Goal: Information Seeking & Learning: Learn about a topic

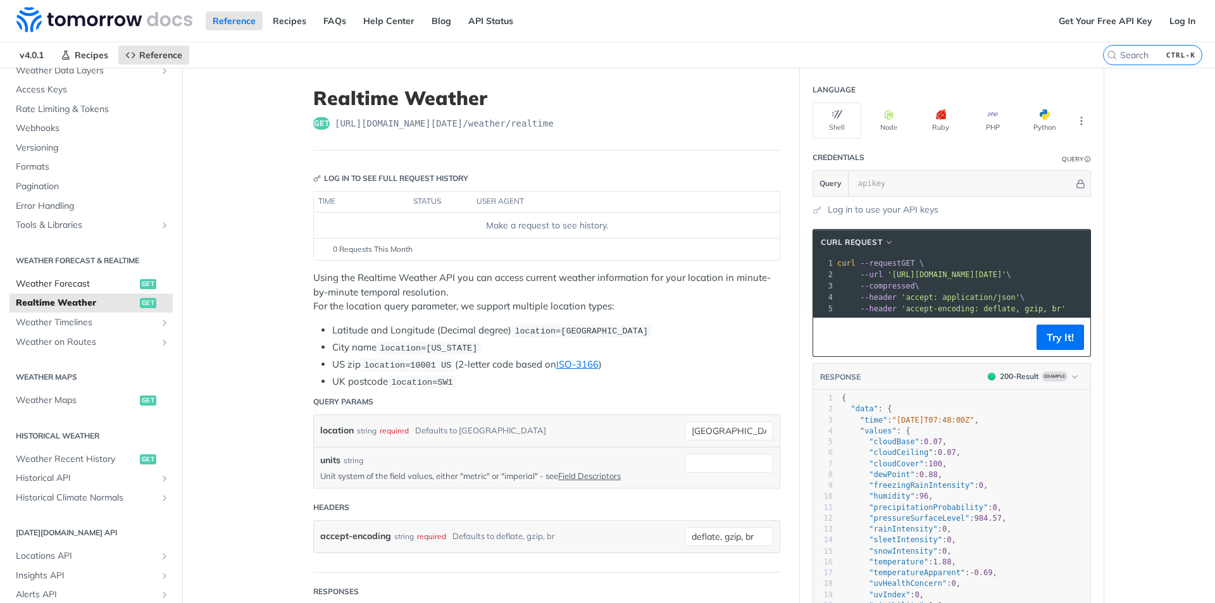
scroll to position [127, 0]
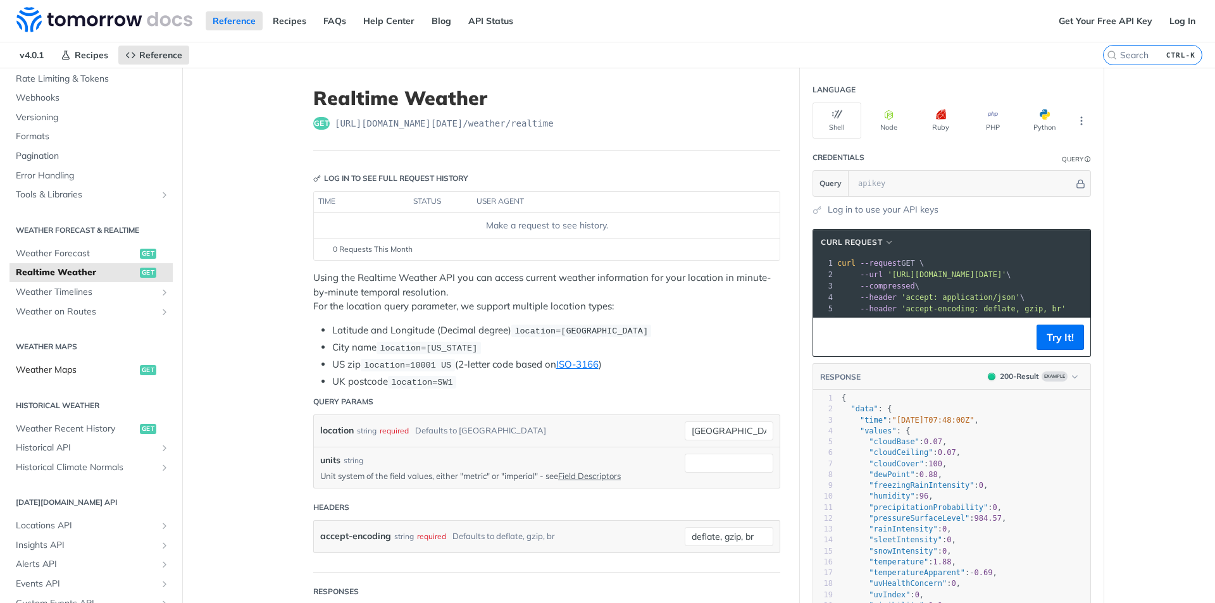
click at [64, 367] on span "Weather Maps" at bounding box center [76, 370] width 121 height 13
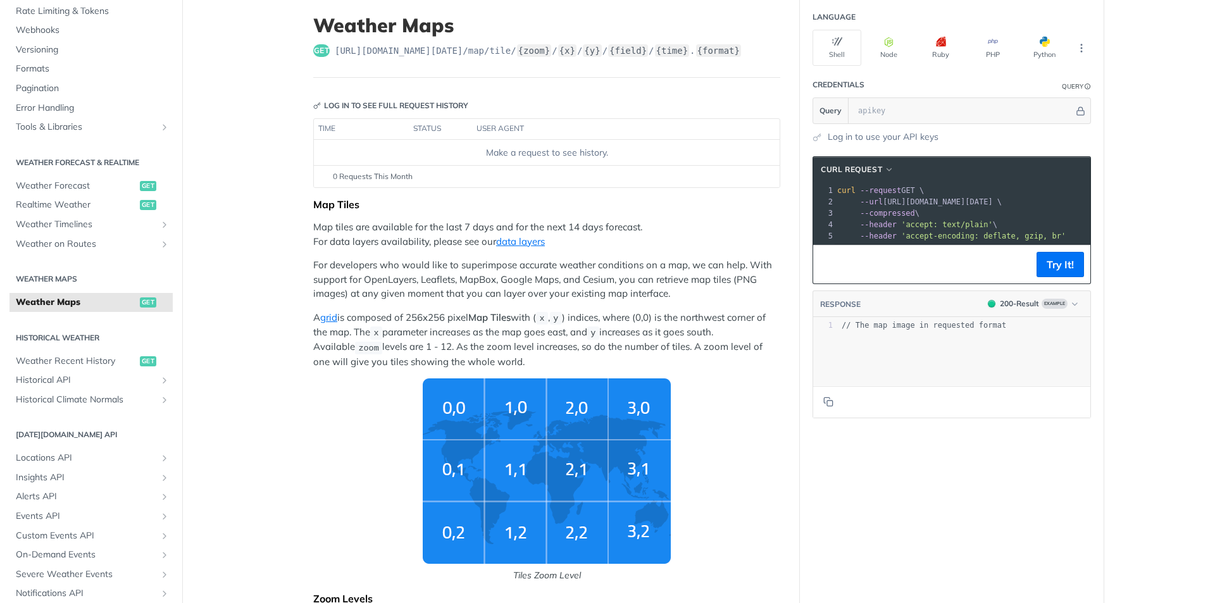
scroll to position [63, 0]
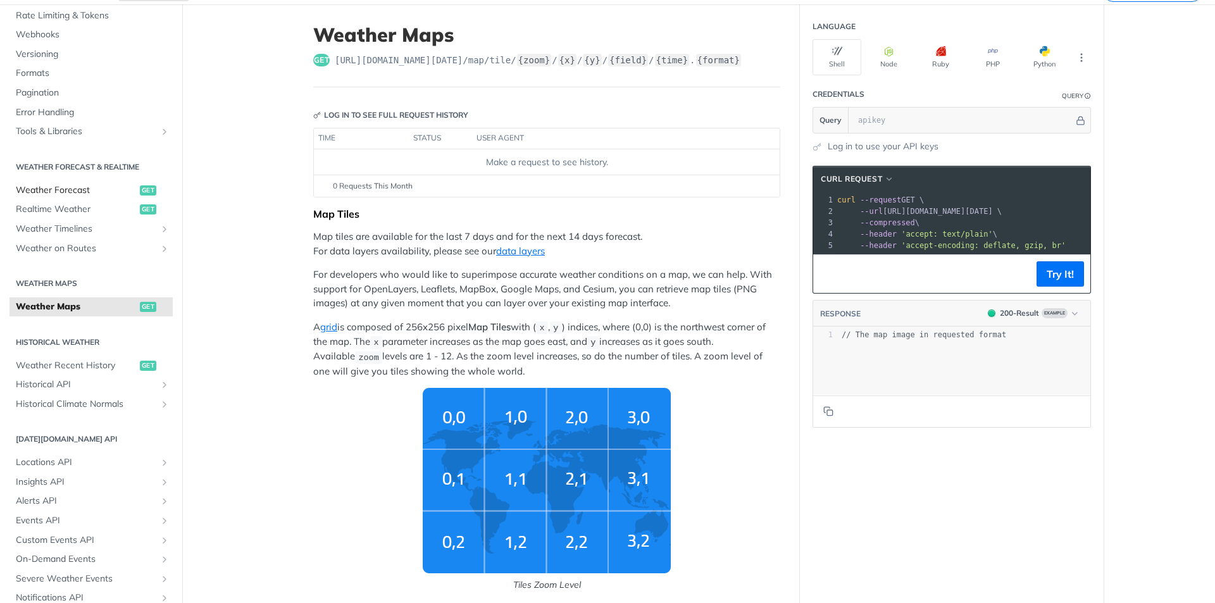
click at [72, 192] on span "Weather Forecast" at bounding box center [76, 190] width 121 height 13
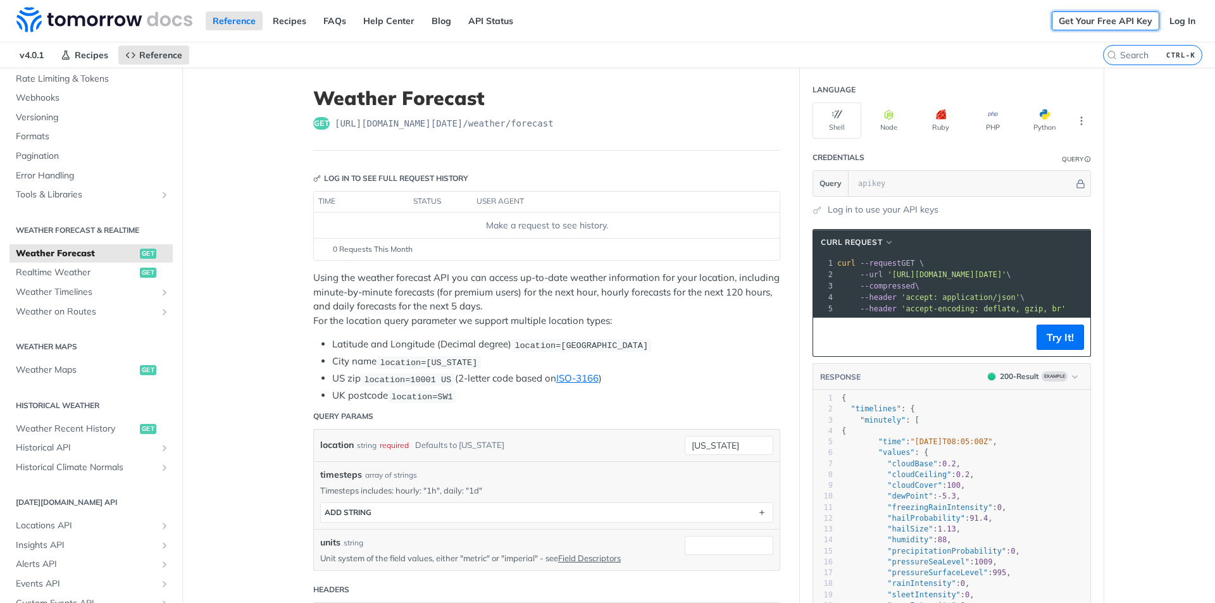
click at [1104, 19] on link "Get Your Free API Key" at bounding box center [1106, 20] width 108 height 19
click at [1173, 21] on link "Log In" at bounding box center [1183, 20] width 40 height 19
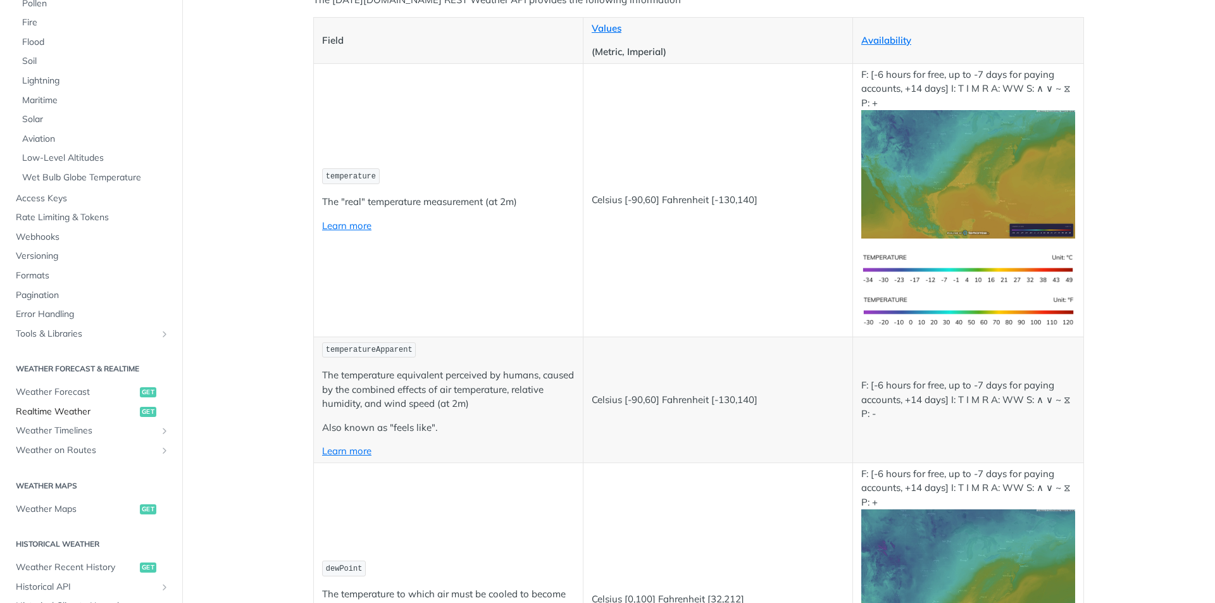
scroll to position [316, 0]
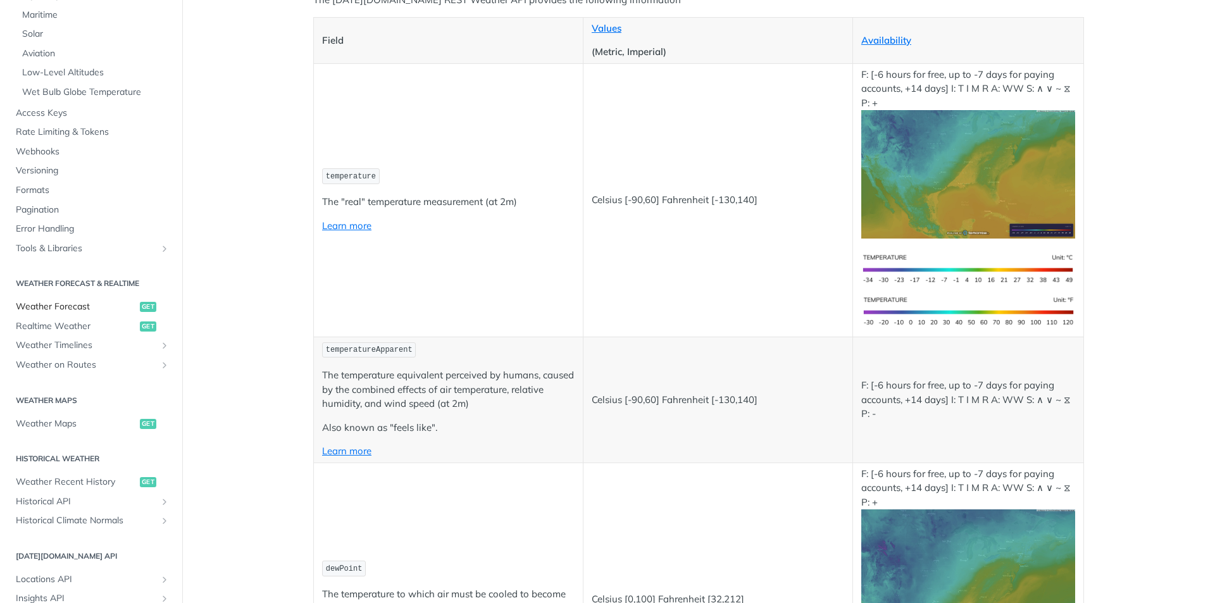
click at [80, 303] on span "Weather Forecast" at bounding box center [76, 307] width 121 height 13
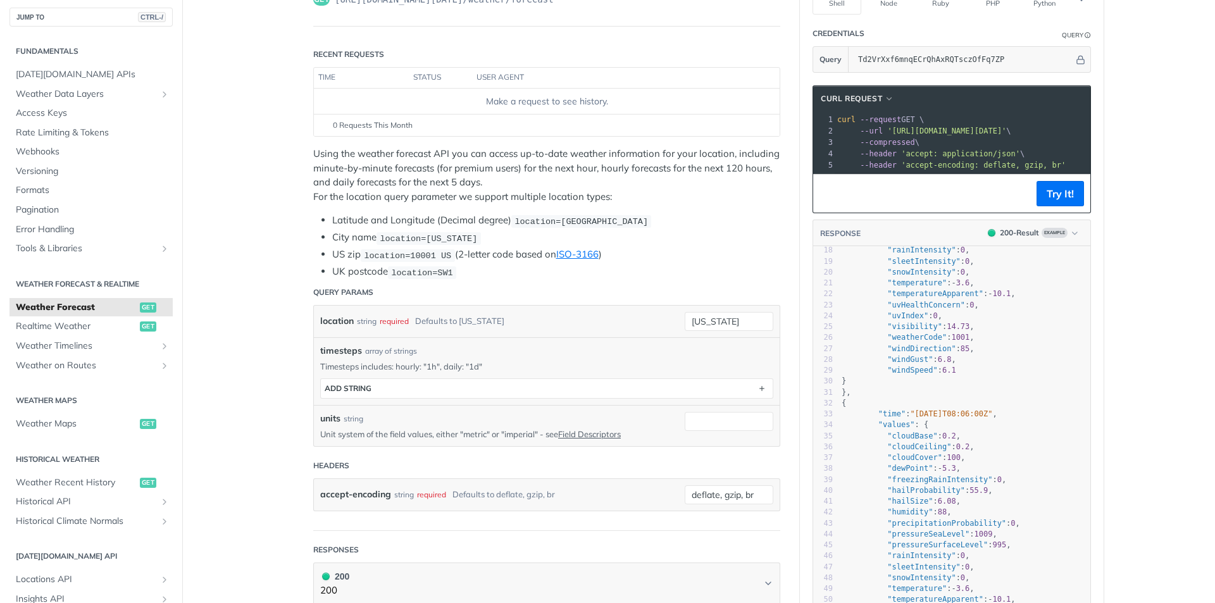
scroll to position [127, 0]
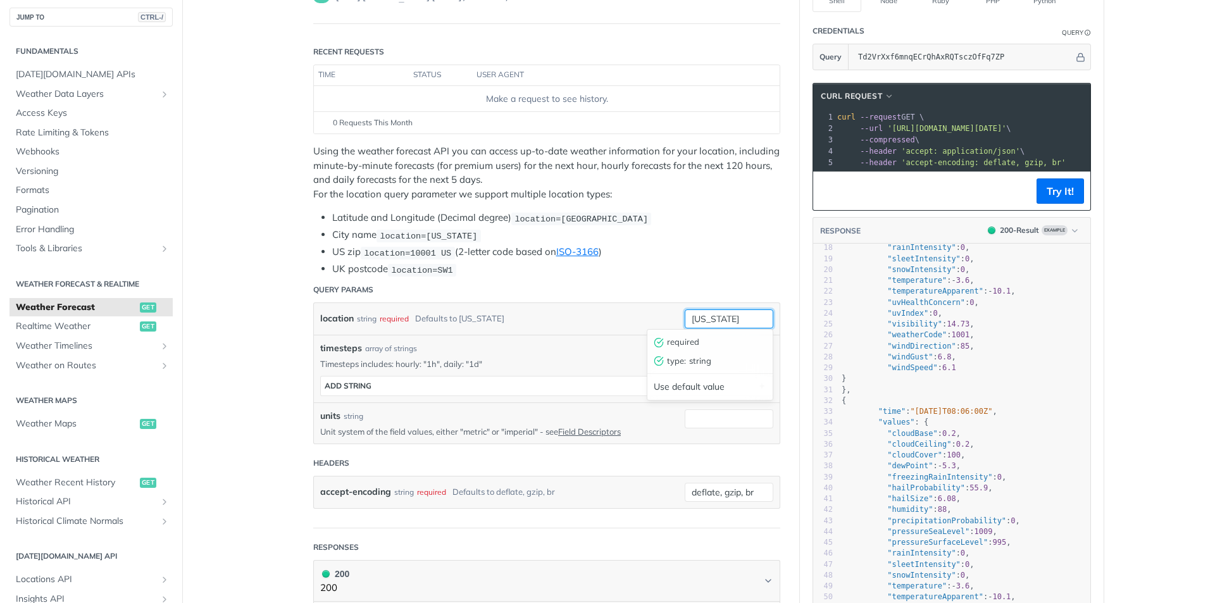
click at [737, 318] on input "[US_STATE]" at bounding box center [729, 318] width 89 height 19
type input "n"
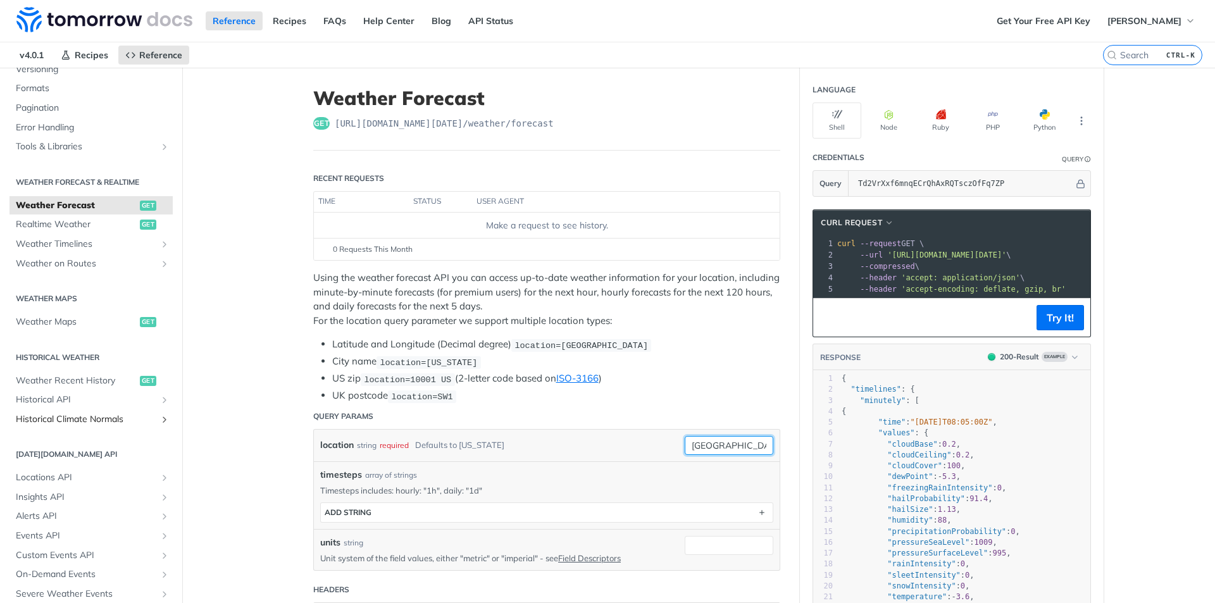
scroll to position [238, 0]
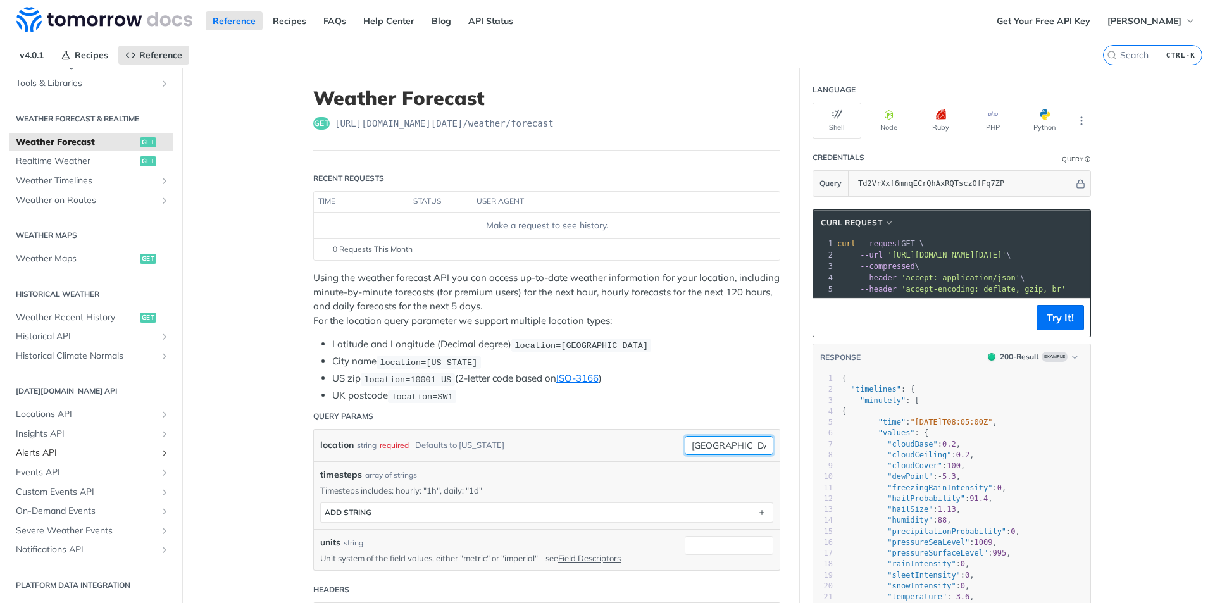
type input "[GEOGRAPHIC_DATA]"
click at [47, 456] on span "Alerts API" at bounding box center [86, 453] width 140 height 13
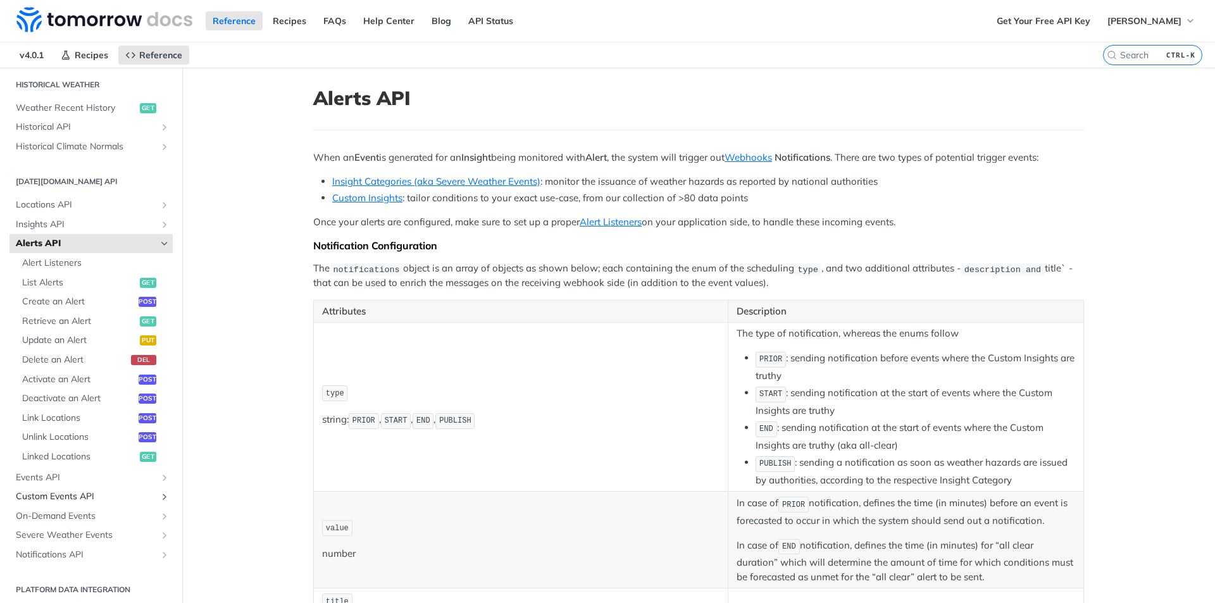
scroll to position [452, 0]
click at [50, 470] on span "Events API" at bounding box center [86, 473] width 140 height 13
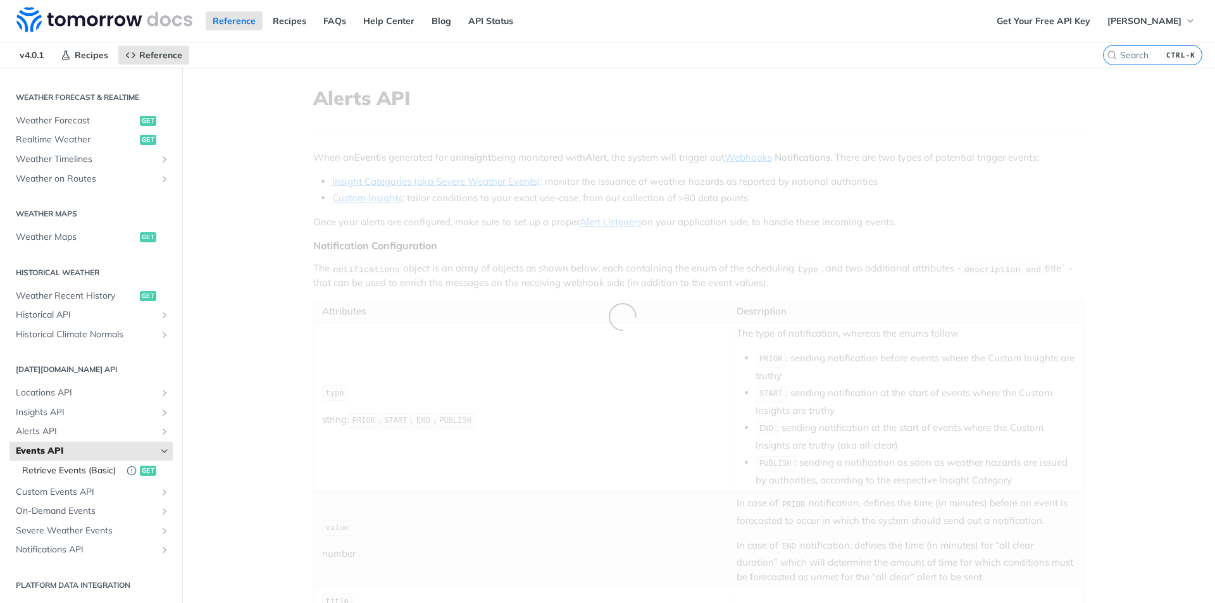
scroll to position [271, 0]
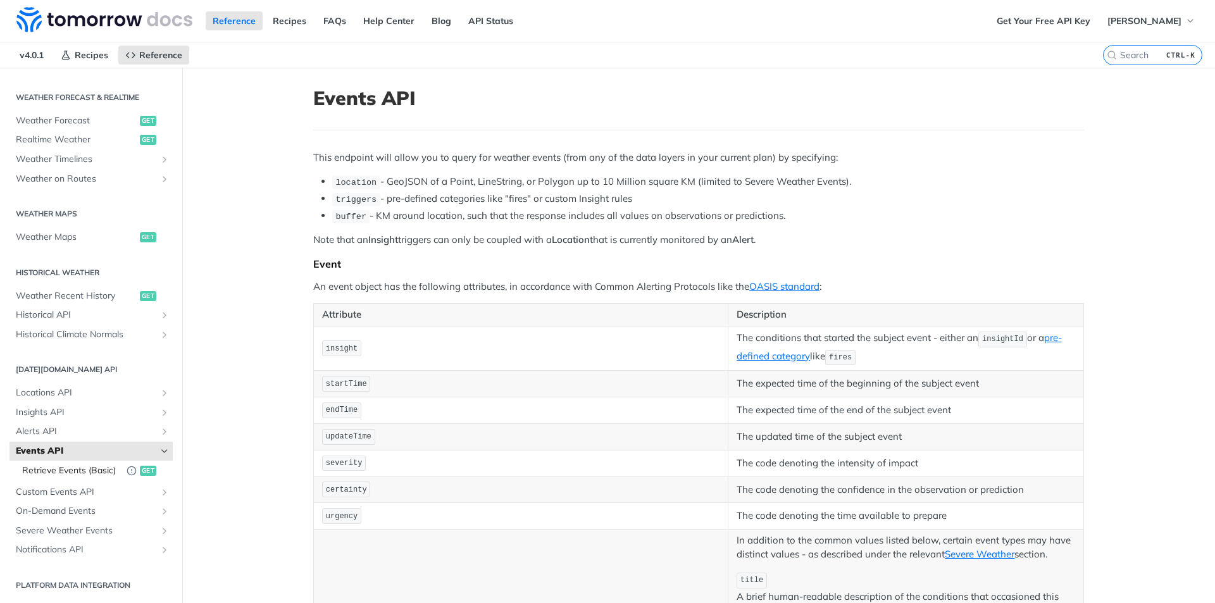
click at [54, 465] on span "Retrieve Events (Basic)" at bounding box center [71, 471] width 98 height 13
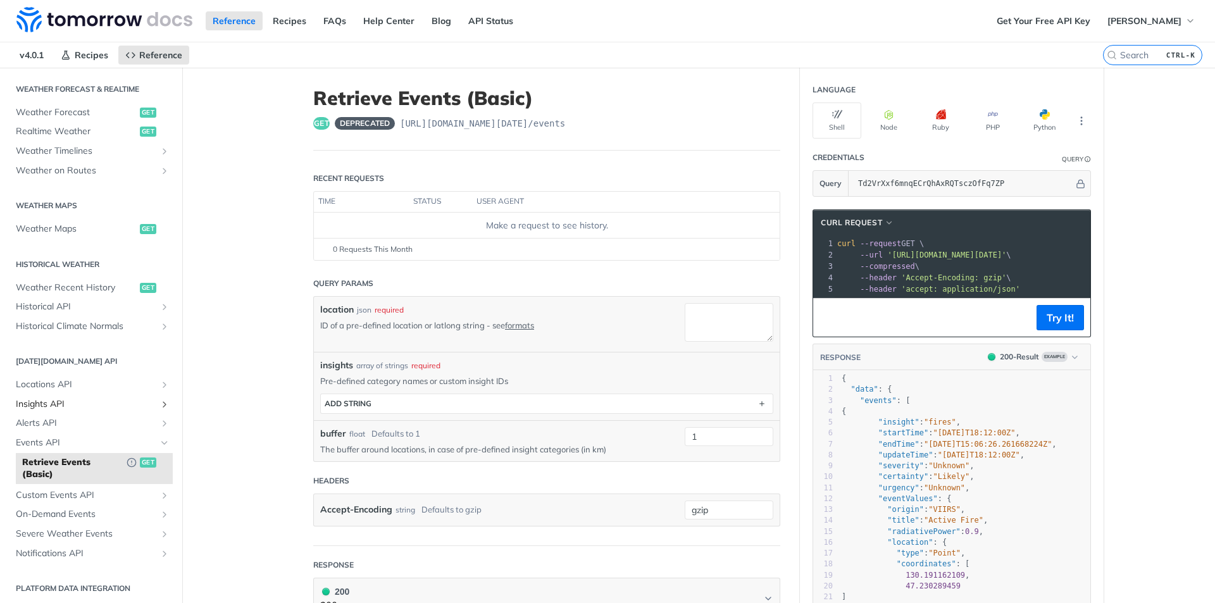
scroll to position [271, 0]
click at [75, 528] on span "Severe Weather Events" at bounding box center [86, 531] width 140 height 13
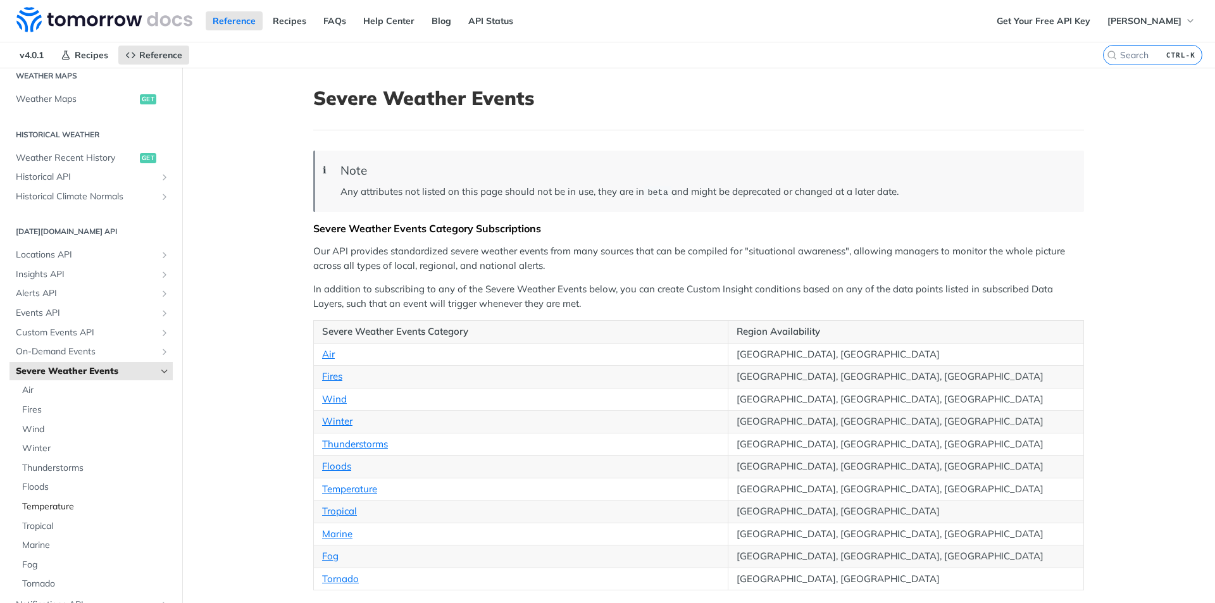
scroll to position [452, 0]
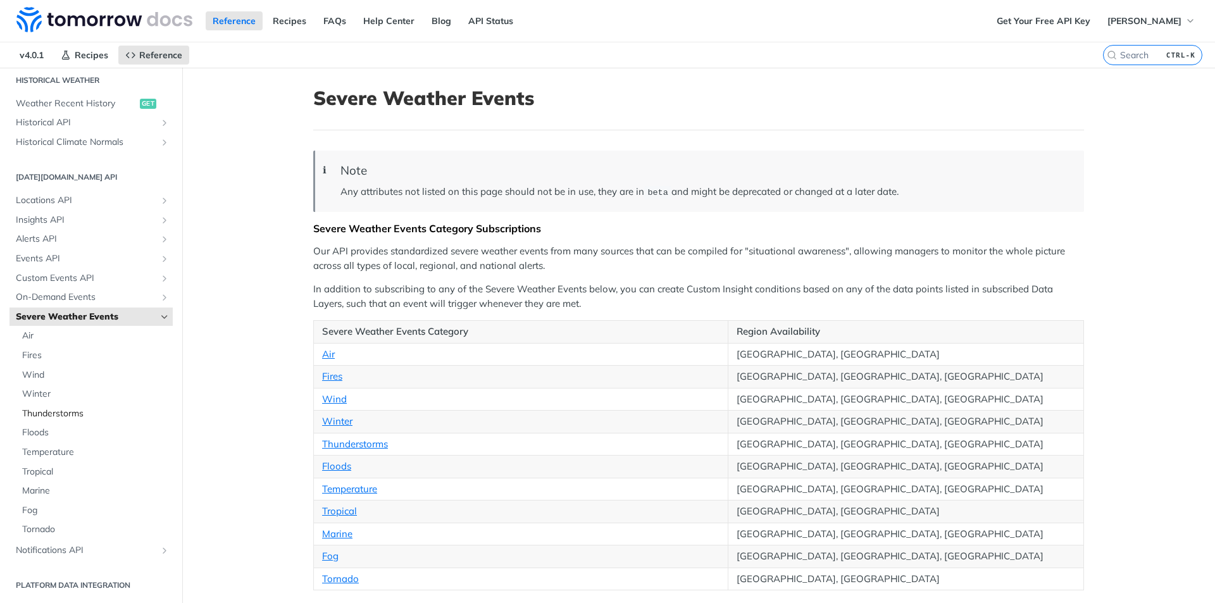
click at [37, 412] on span "Thunderstorms" at bounding box center [95, 414] width 147 height 13
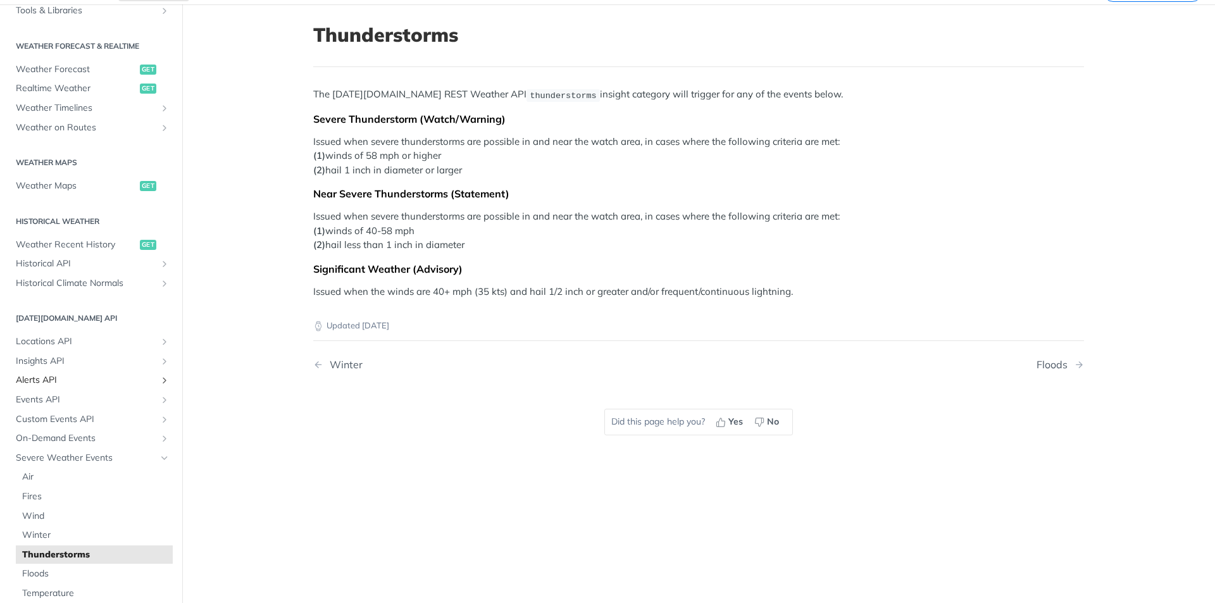
scroll to position [316, 0]
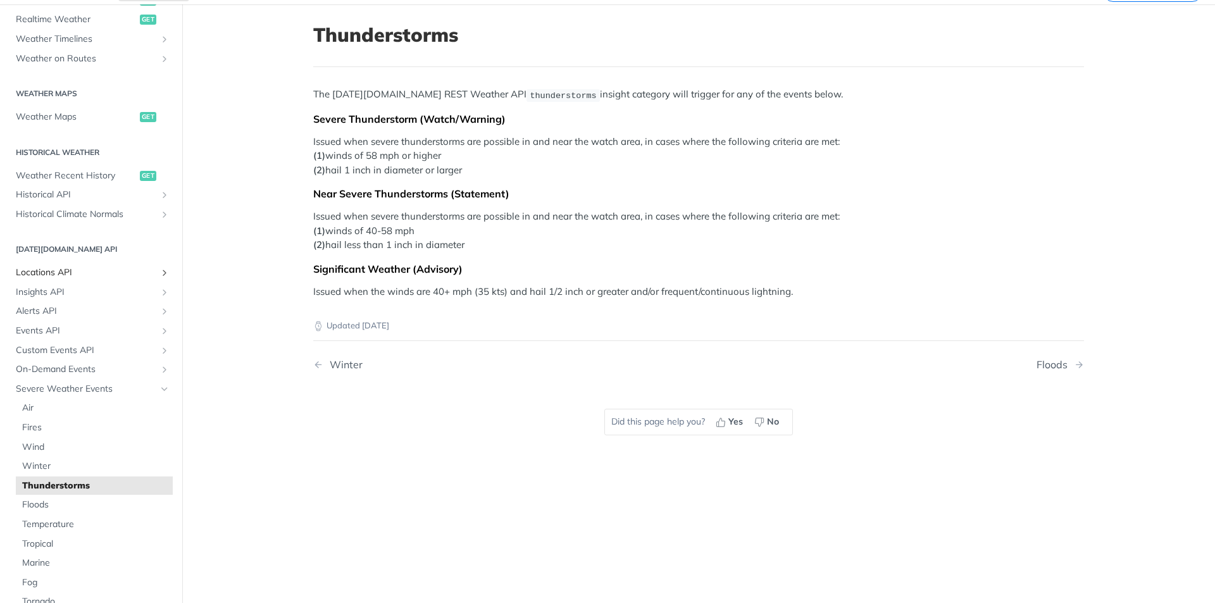
click at [60, 271] on span "Locations API" at bounding box center [86, 272] width 140 height 13
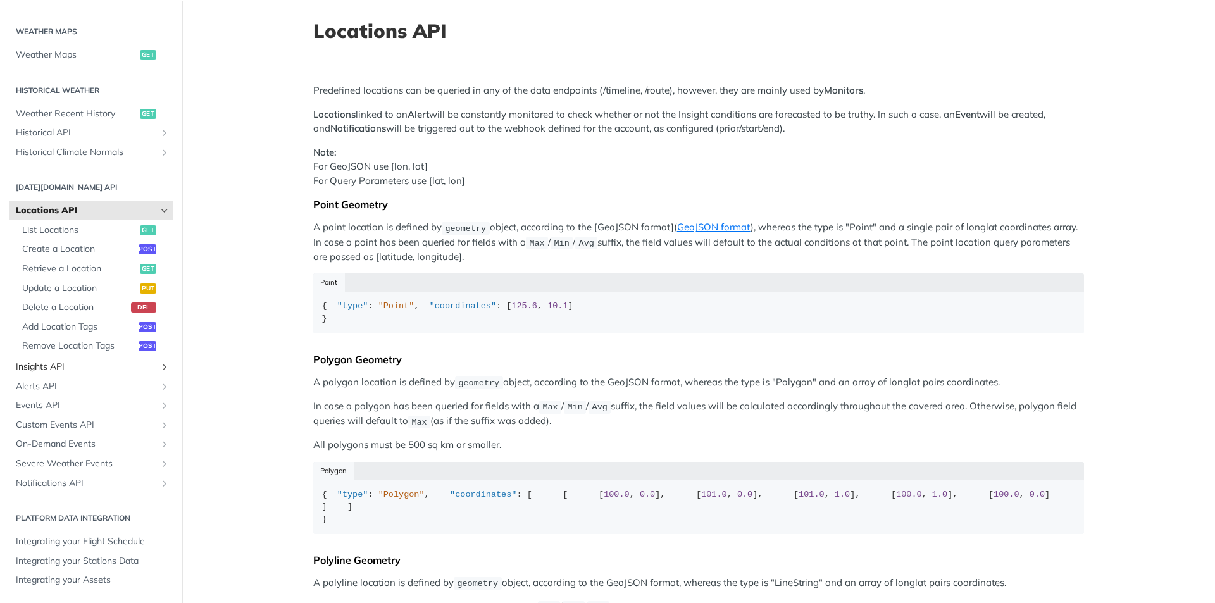
scroll to position [127, 0]
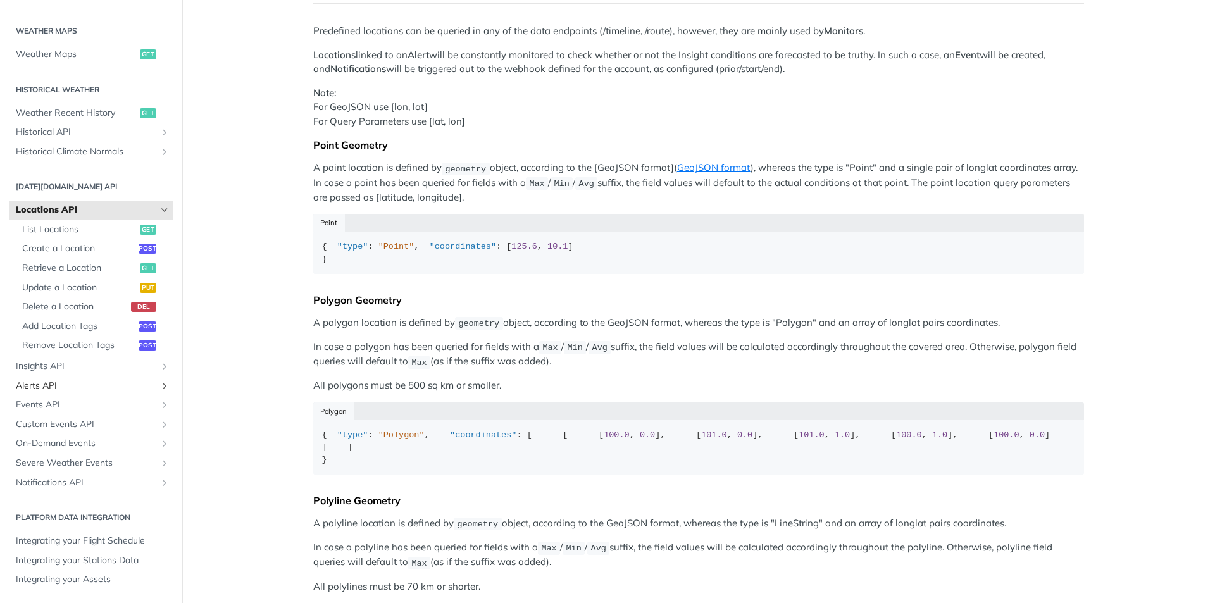
click at [44, 385] on span "Alerts API" at bounding box center [86, 386] width 140 height 13
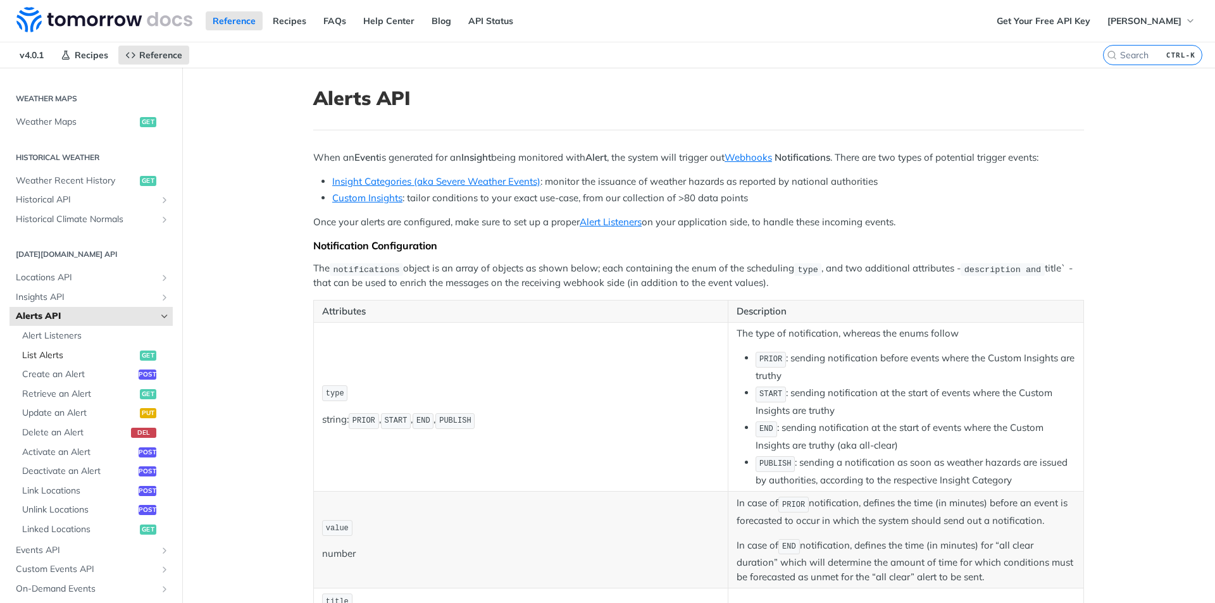
click at [51, 354] on span "List Alerts" at bounding box center [79, 355] width 115 height 13
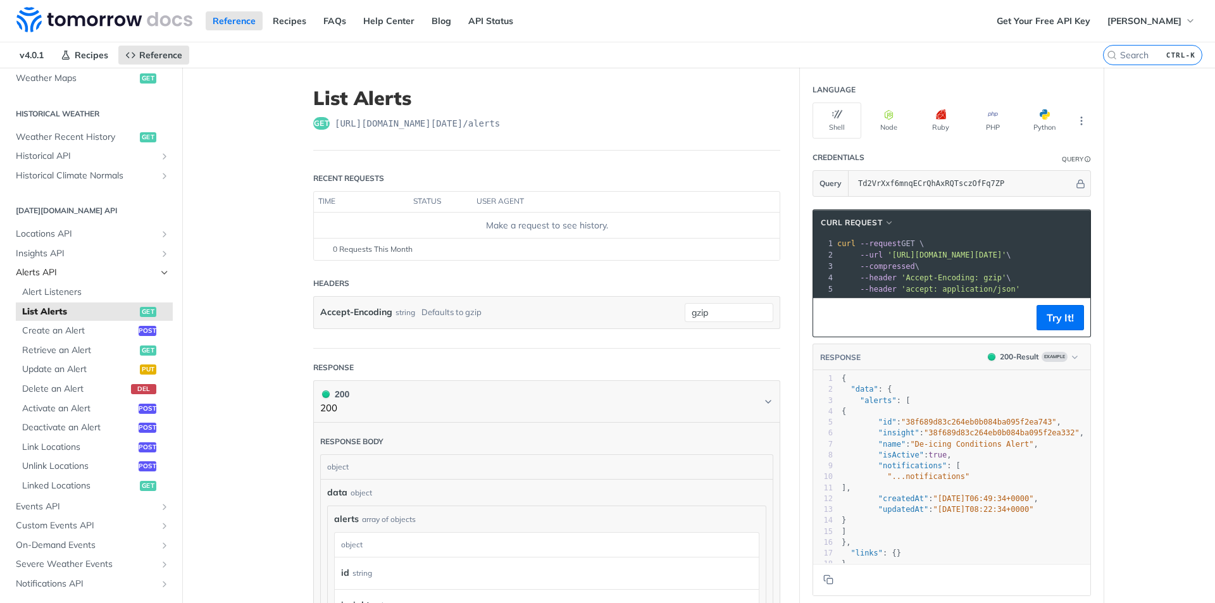
scroll to position [452, 0]
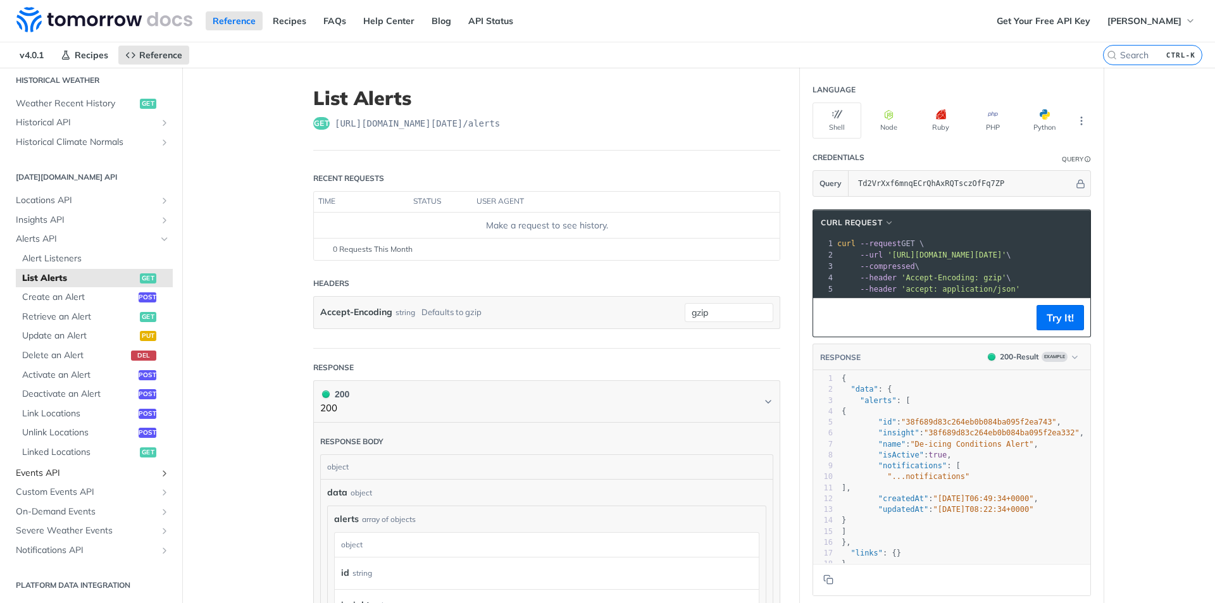
click at [47, 471] on span "Events API" at bounding box center [86, 473] width 140 height 13
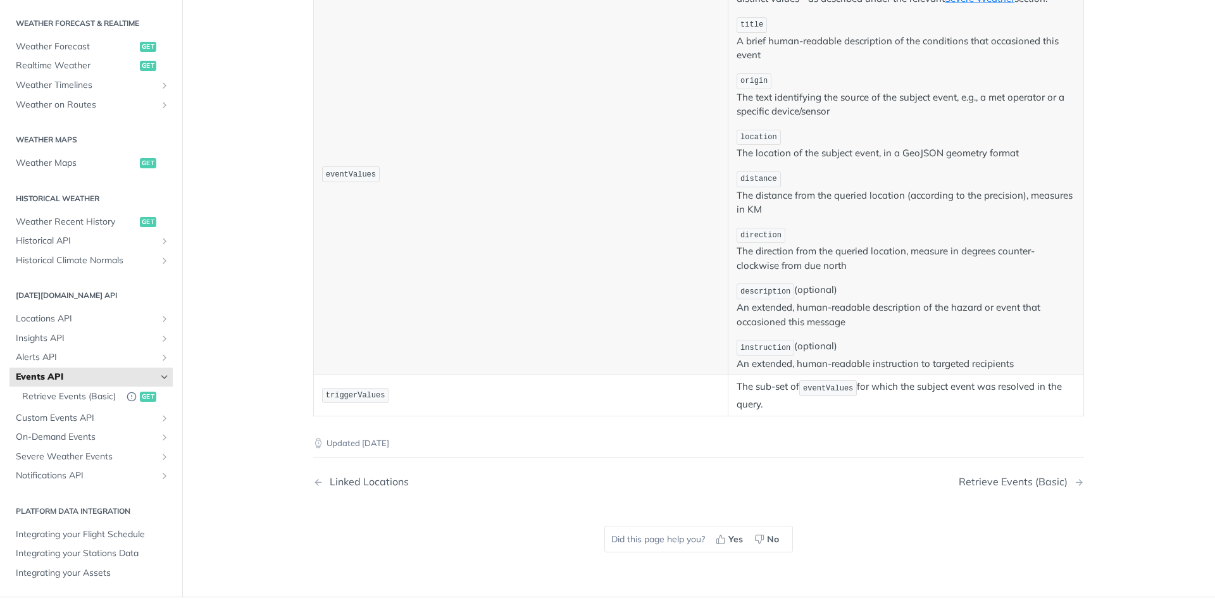
scroll to position [570, 0]
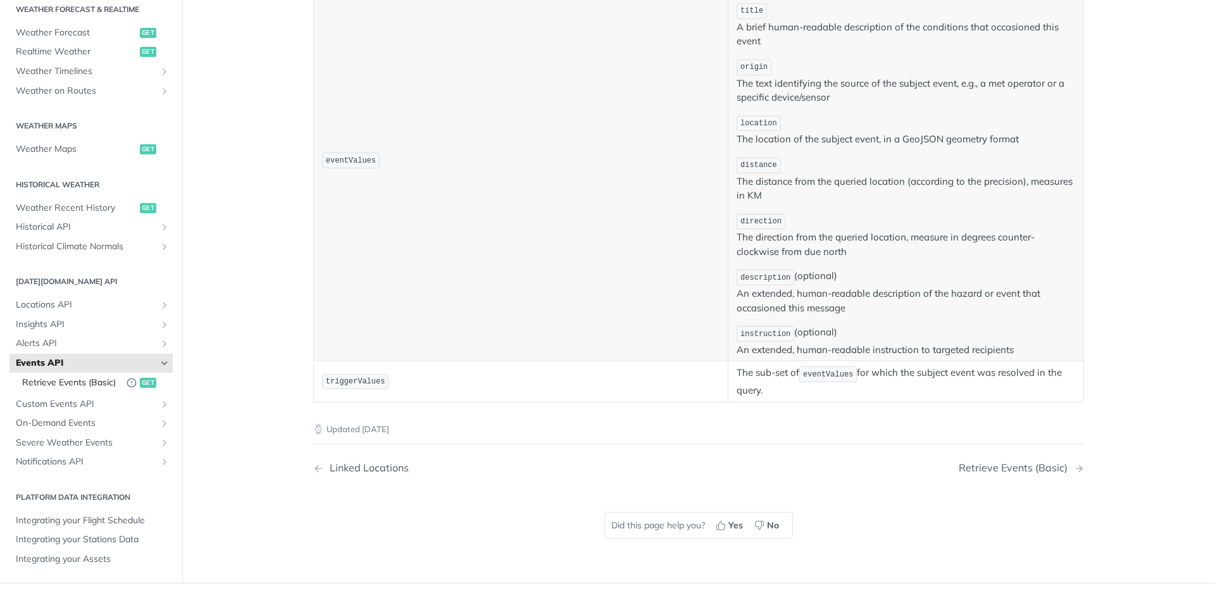
click at [53, 377] on span "Retrieve Events (Basic)" at bounding box center [71, 383] width 98 height 13
